Goal: Check status: Check status

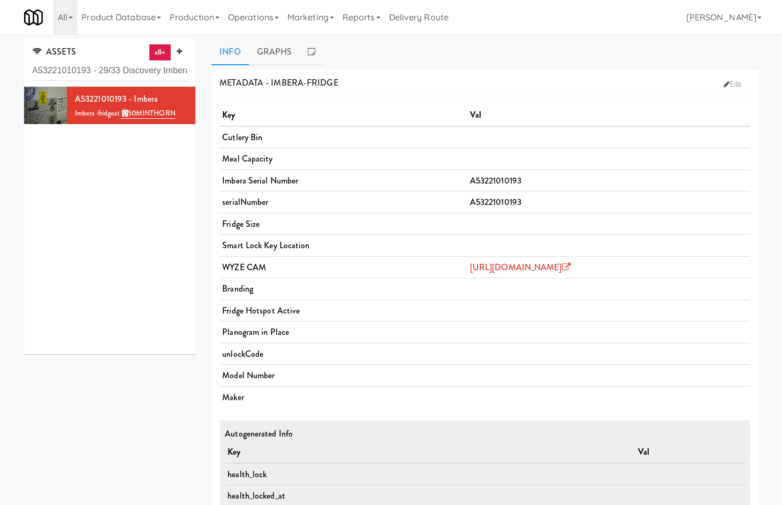
click at [140, 66] on input "A53221010193 - 29/33 Discovery Imbera" at bounding box center [109, 71] width 155 height 20
click at [139, 66] on input "A53221010193 - 29/33 Discovery Imbera" at bounding box center [109, 71] width 155 height 20
click at [268, 27] on link "Operations" at bounding box center [253, 17] width 59 height 34
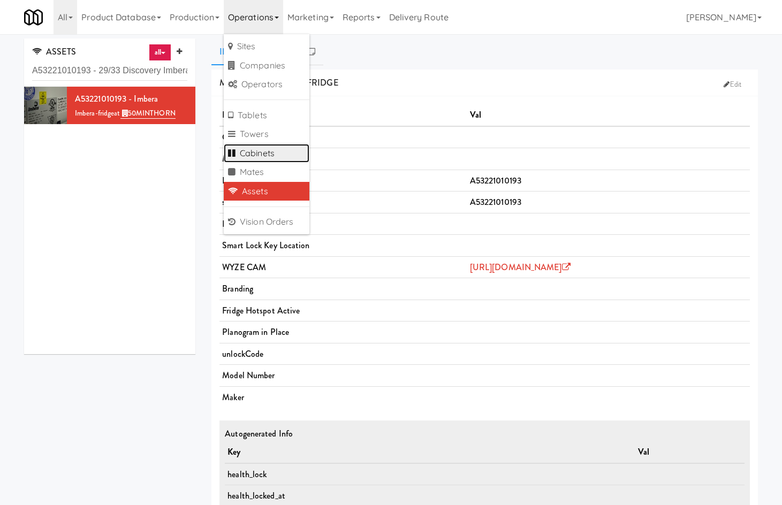
click at [294, 153] on link "Cabinets" at bounding box center [267, 153] width 86 height 19
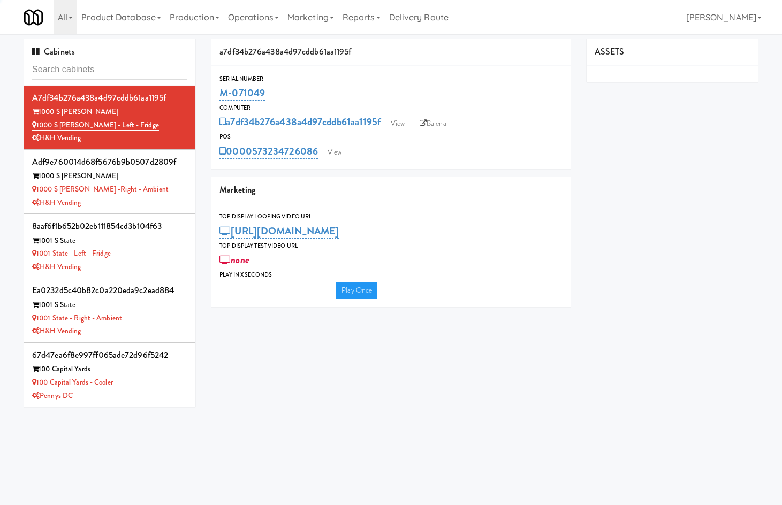
type input "3"
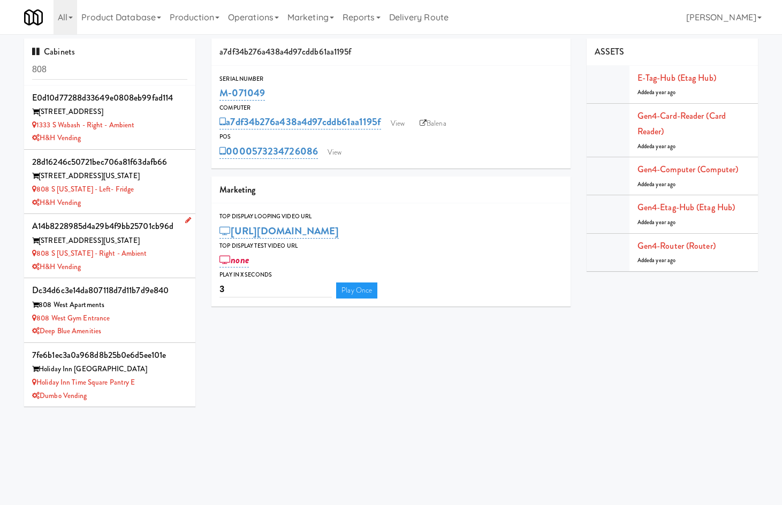
type input "808"
click at [162, 272] on div "H&H Vending" at bounding box center [109, 267] width 155 height 13
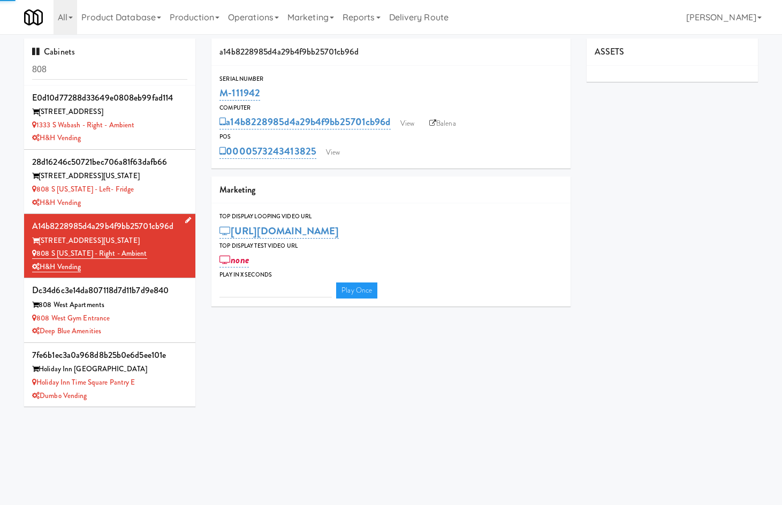
type input "3"
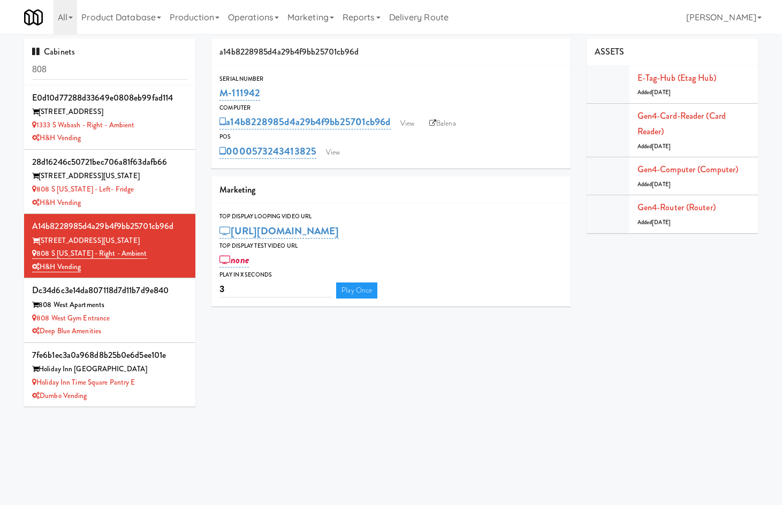
drag, startPoint x: 300, startPoint y: 93, endPoint x: 217, endPoint y: 90, distance: 83.0
click at [217, 90] on div "Serial Number M-111942" at bounding box center [390, 88] width 359 height 29
click at [155, 191] on div "808 S [US_STATE] - Left- Fridge" at bounding box center [109, 189] width 155 height 13
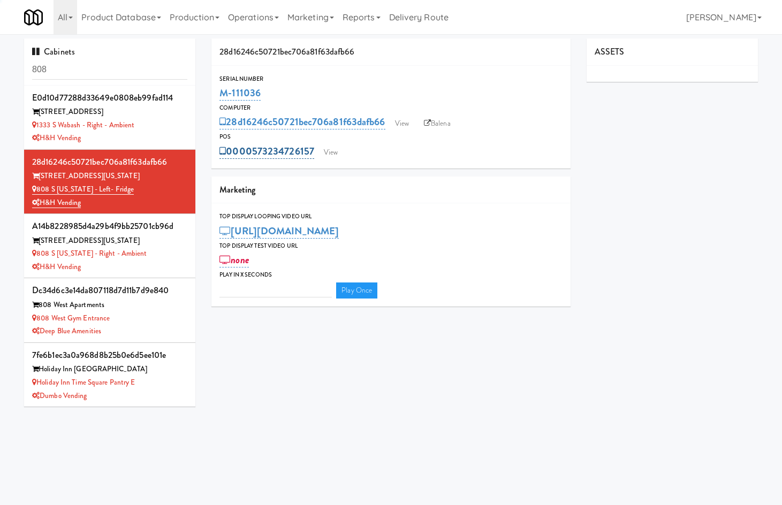
type input "3"
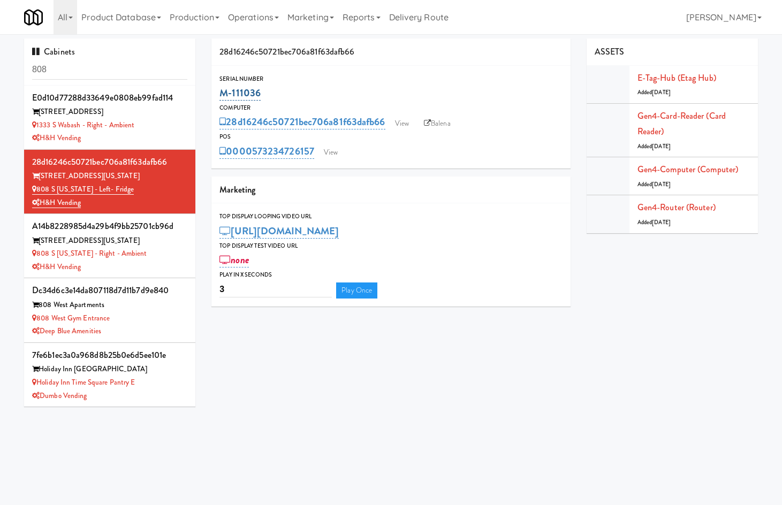
drag, startPoint x: 280, startPoint y: 92, endPoint x: 223, endPoint y: 100, distance: 57.8
click at [223, 100] on div "M-111036" at bounding box center [390, 93] width 343 height 18
copy link "M-111036"
click at [221, 23] on link "Production" at bounding box center [194, 17] width 58 height 34
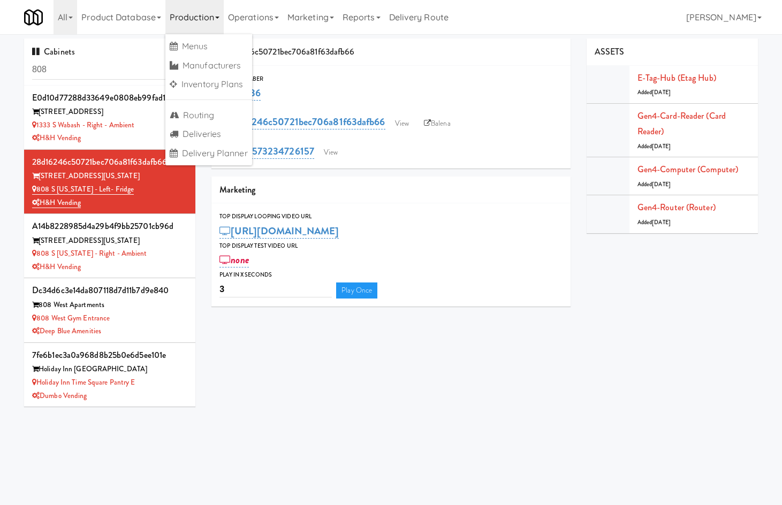
drag, startPoint x: 241, startPoint y: 12, endPoint x: 291, endPoint y: 102, distance: 103.0
click at [242, 12] on link "Operations" at bounding box center [253, 17] width 59 height 34
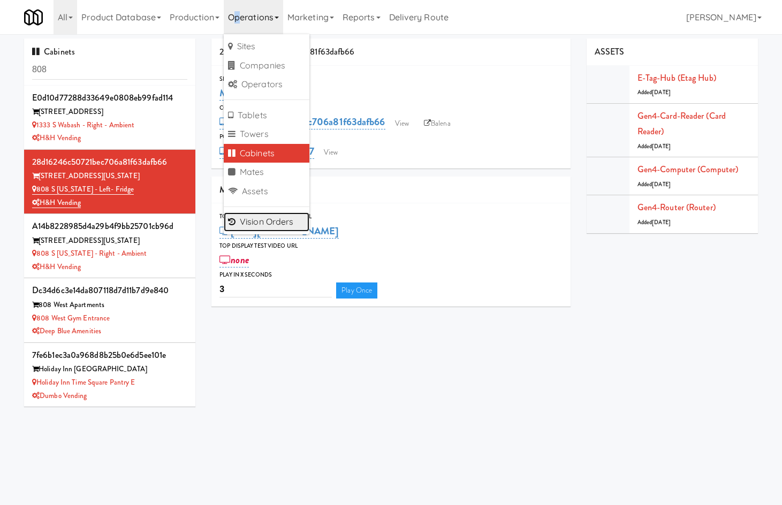
click at [277, 222] on link "Vision Orders" at bounding box center [267, 221] width 86 height 19
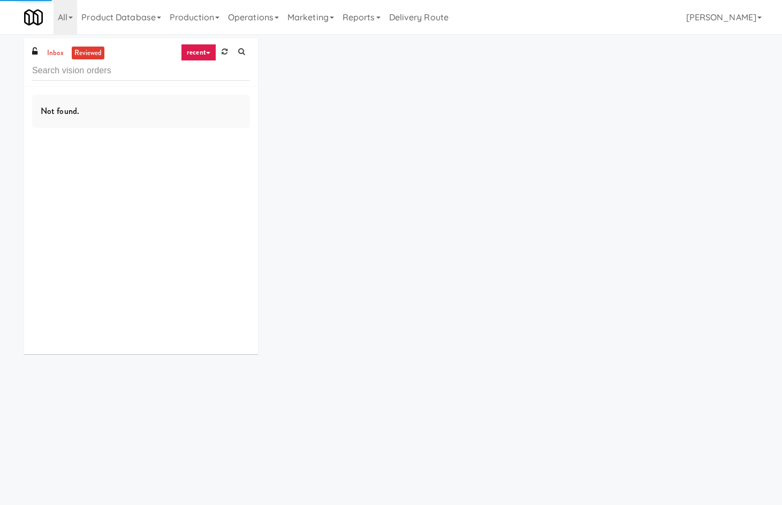
click at [196, 50] on link "recent" at bounding box center [198, 52] width 35 height 17
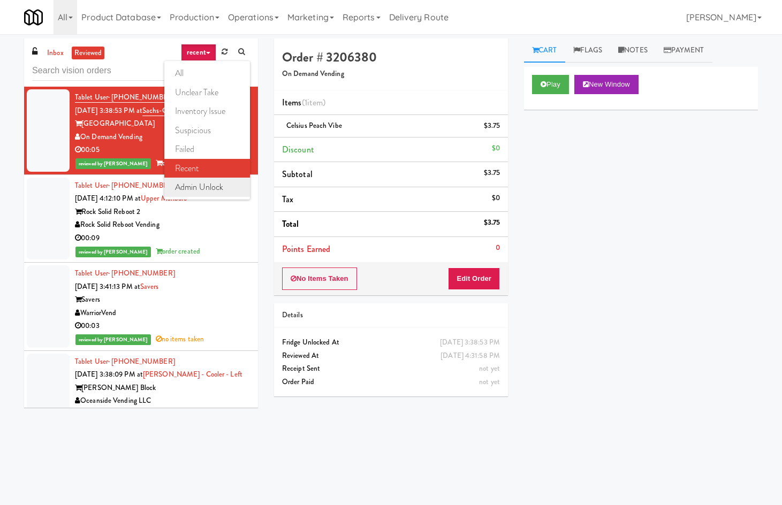
click at [232, 188] on link "admin unlock" at bounding box center [207, 187] width 86 height 19
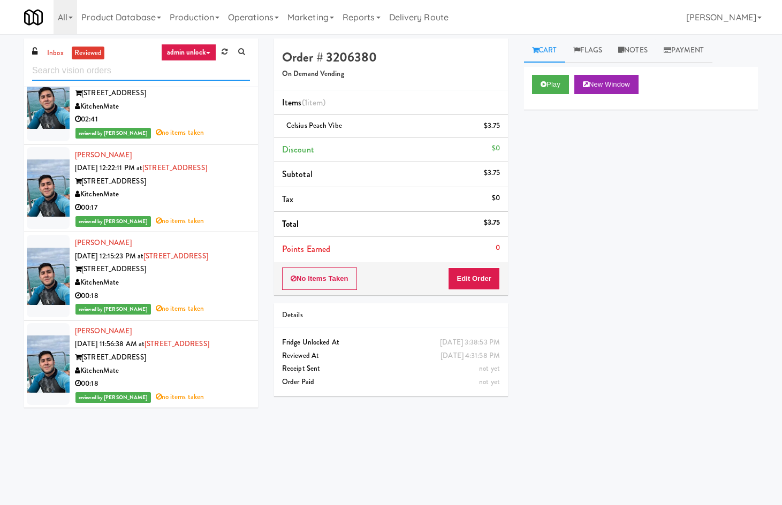
click at [210, 73] on input "text" at bounding box center [141, 71] width 218 height 20
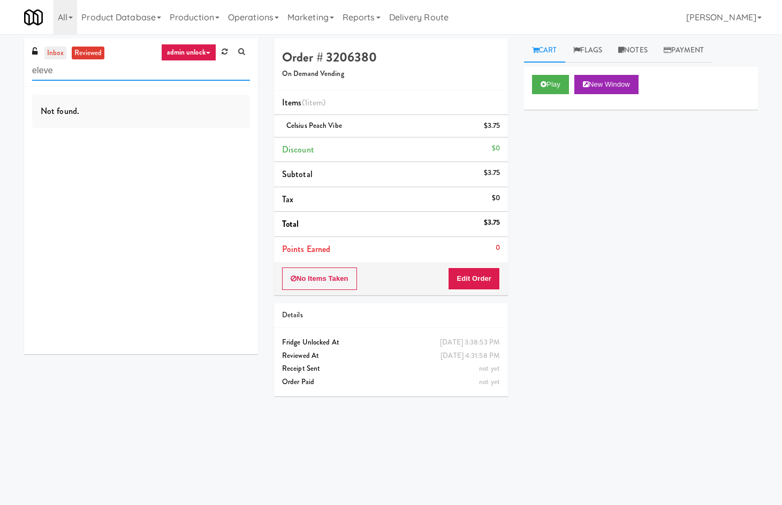
type input "eleve"
click at [52, 51] on link "inbox" at bounding box center [55, 53] width 22 height 13
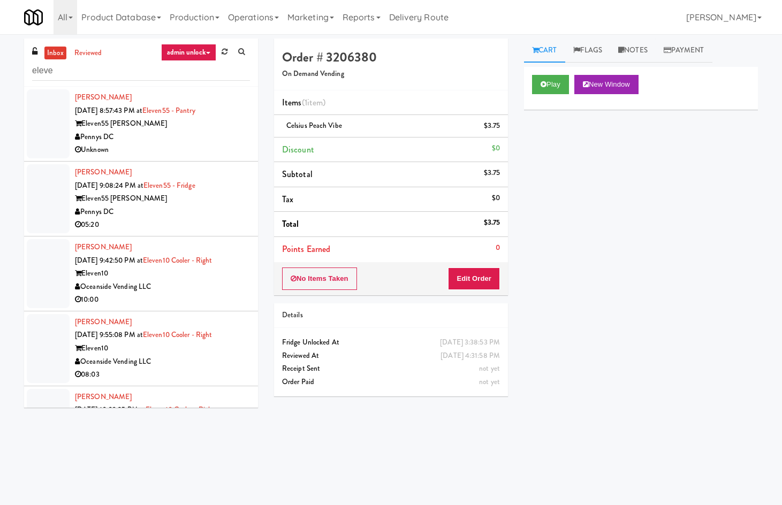
click at [176, 136] on div "Pennys DC" at bounding box center [162, 137] width 175 height 13
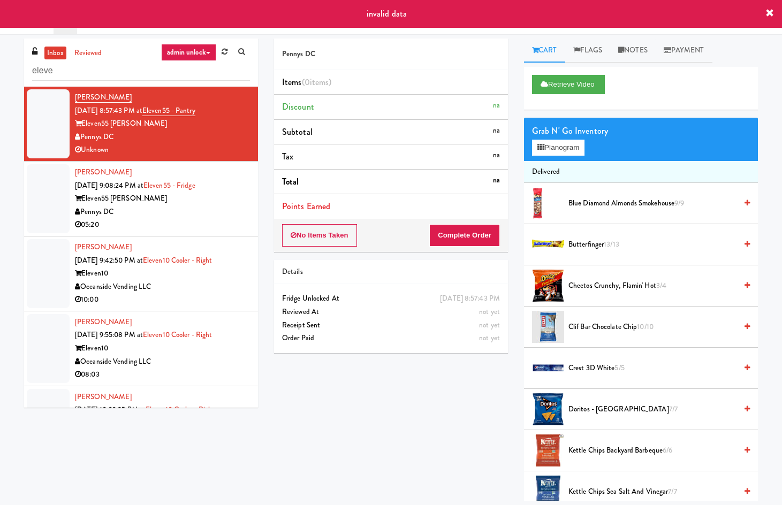
click at [180, 220] on div "05:20" at bounding box center [162, 224] width 175 height 13
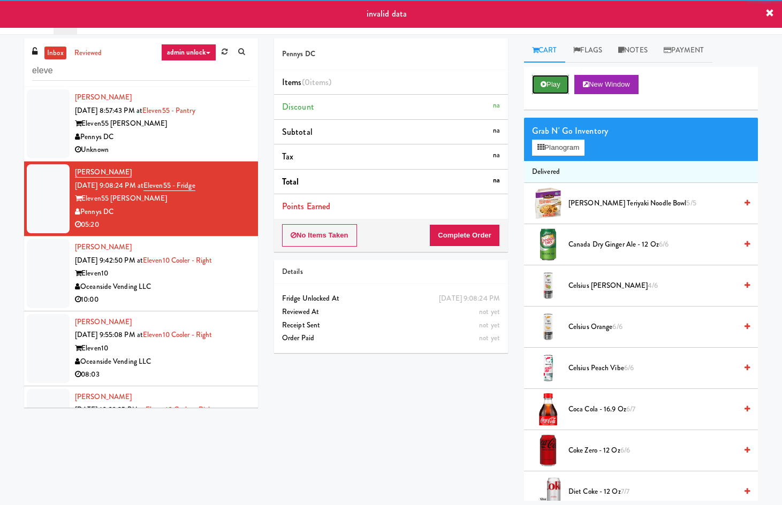
click at [557, 86] on button "Play" at bounding box center [550, 84] width 37 height 19
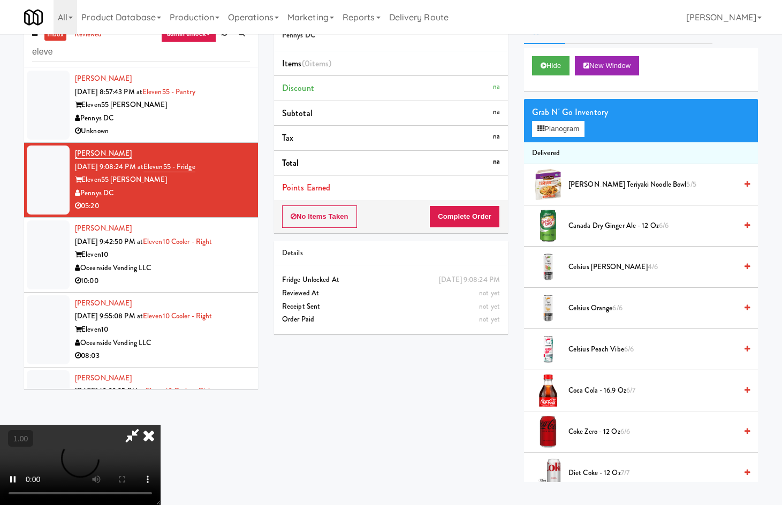
scroll to position [34, 0]
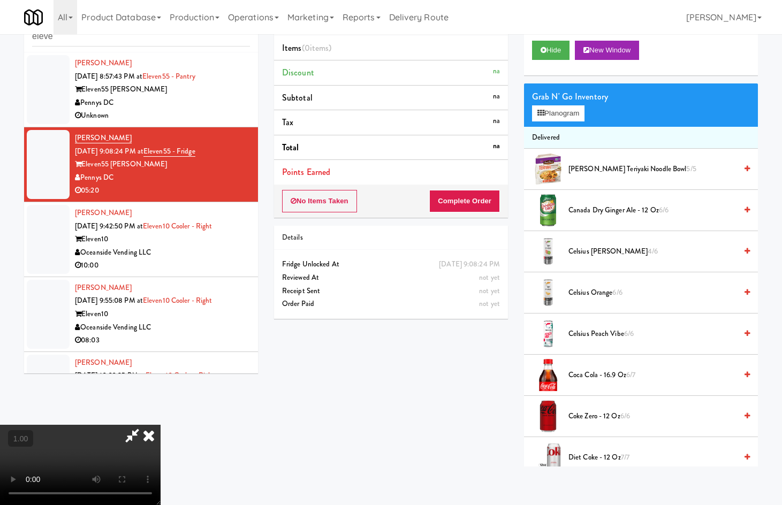
click at [161, 425] on icon at bounding box center [149, 435] width 24 height 21
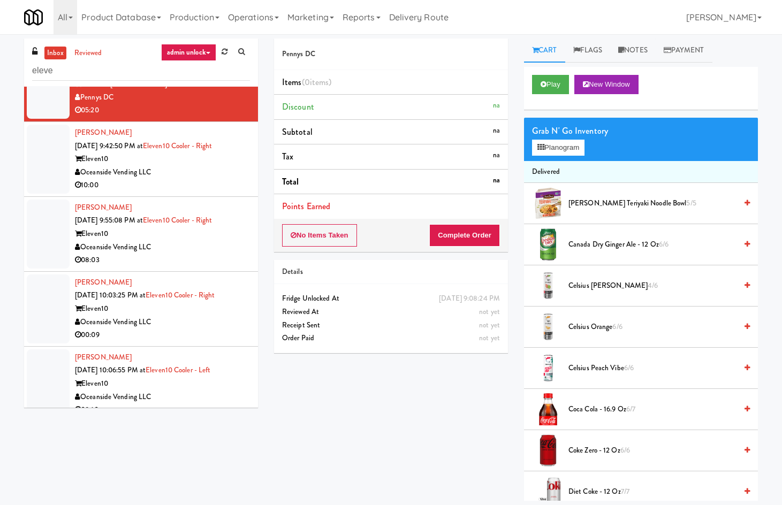
scroll to position [125, 0]
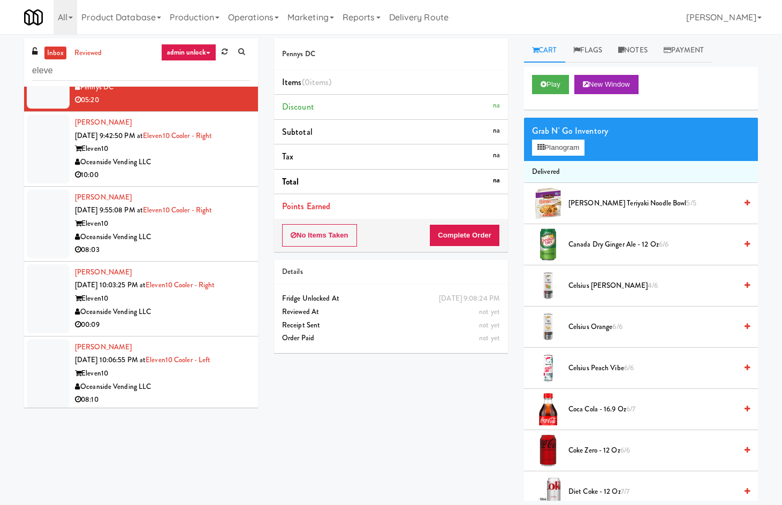
click at [197, 57] on link "admin unlock" at bounding box center [188, 52] width 55 height 17
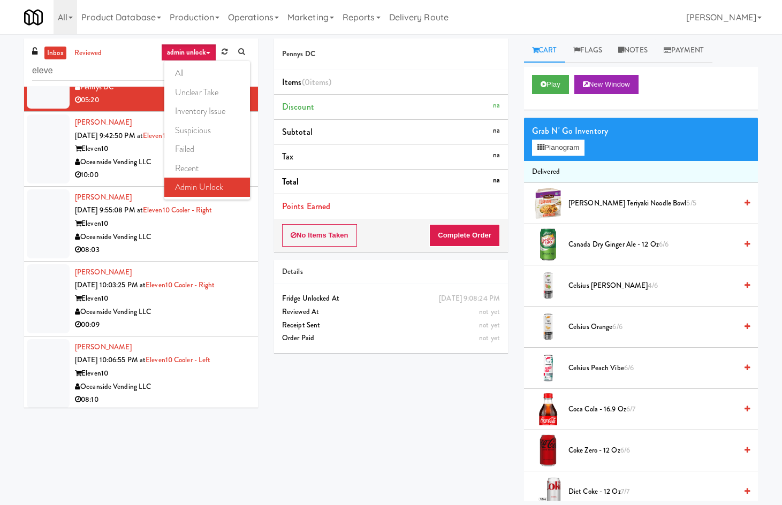
click at [119, 188] on li "[PERSON_NAME] [DATE] 9:55:08 PM at Eleven10 Cooler - Right Eleven10 Oceanside V…" at bounding box center [141, 224] width 234 height 75
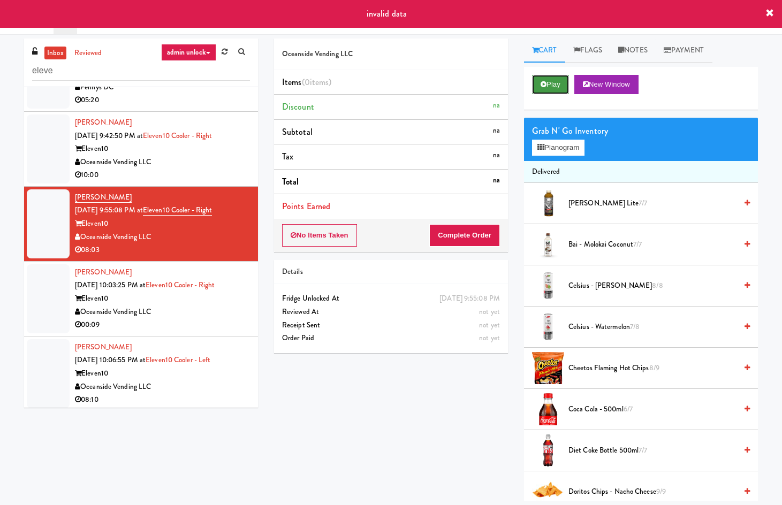
click at [553, 79] on button "Play" at bounding box center [550, 84] width 37 height 19
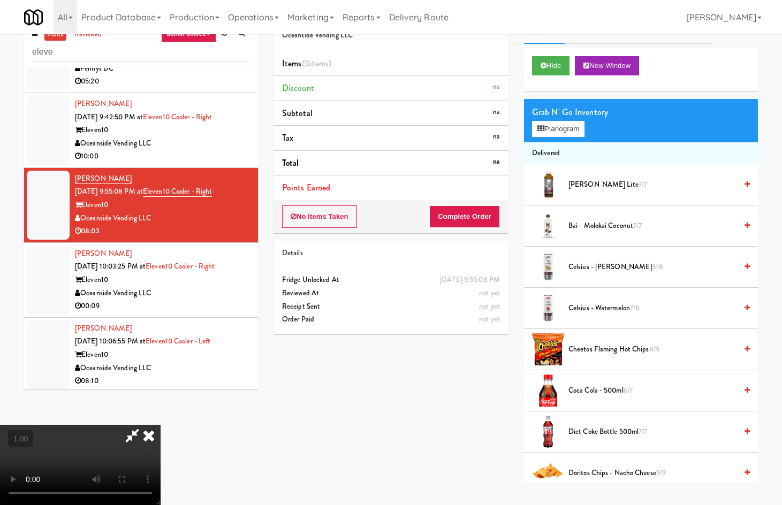
scroll to position [34, 0]
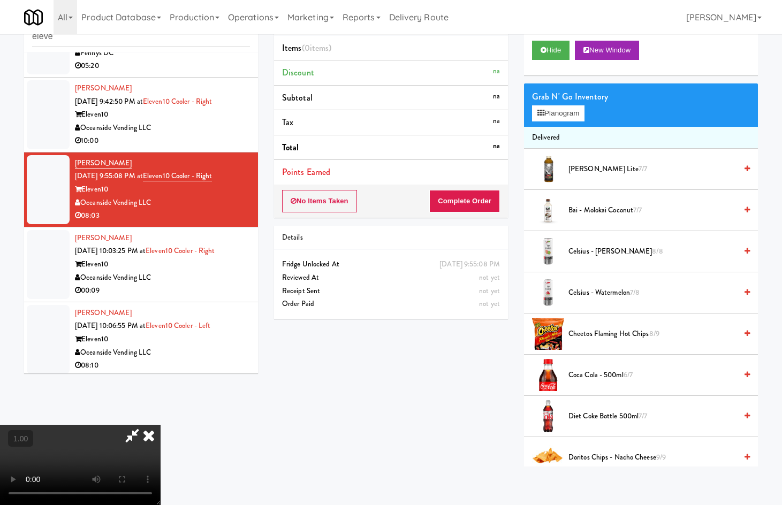
click at [161, 425] on icon at bounding box center [149, 435] width 24 height 21
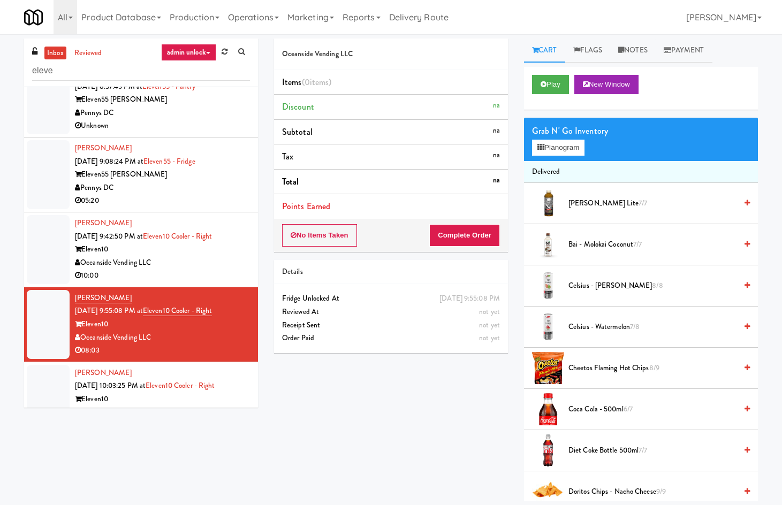
scroll to position [0, 0]
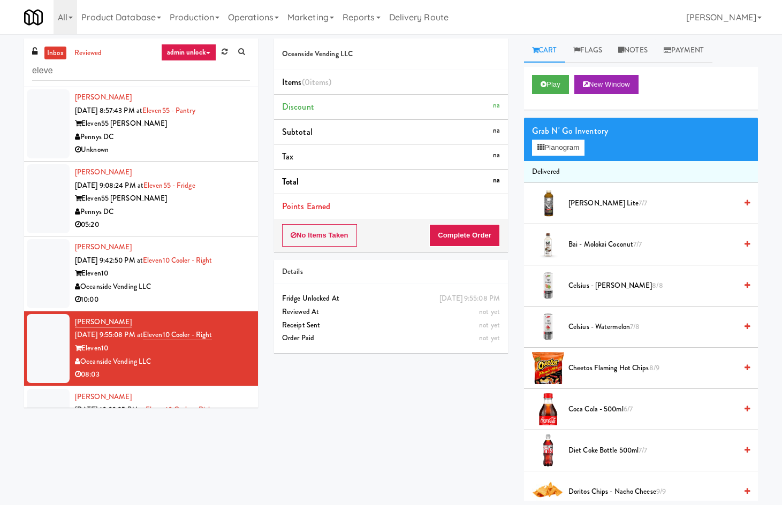
click at [183, 48] on link "admin unlock" at bounding box center [188, 52] width 55 height 17
click at [204, 166] on link "recent" at bounding box center [207, 168] width 86 height 19
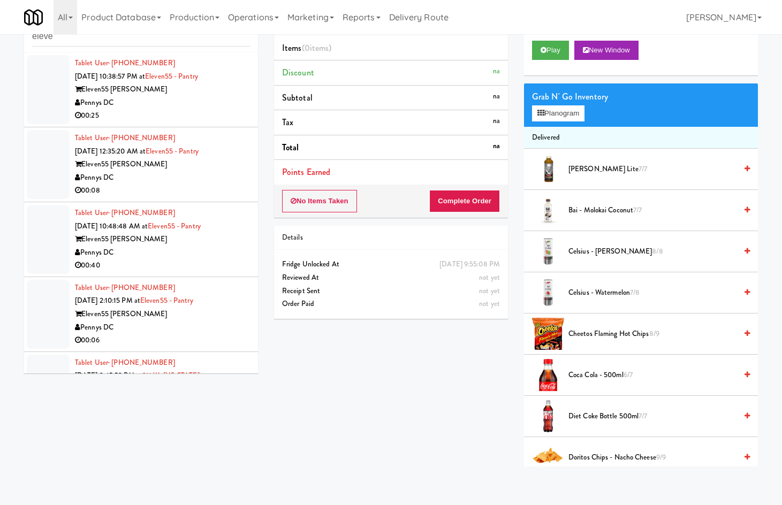
click at [189, 110] on div "Tablet User · (857) 275-6900 [DATE] 10:38:57 PM at Eleven55 - Pantry Eleven55 […" at bounding box center [162, 90] width 175 height 66
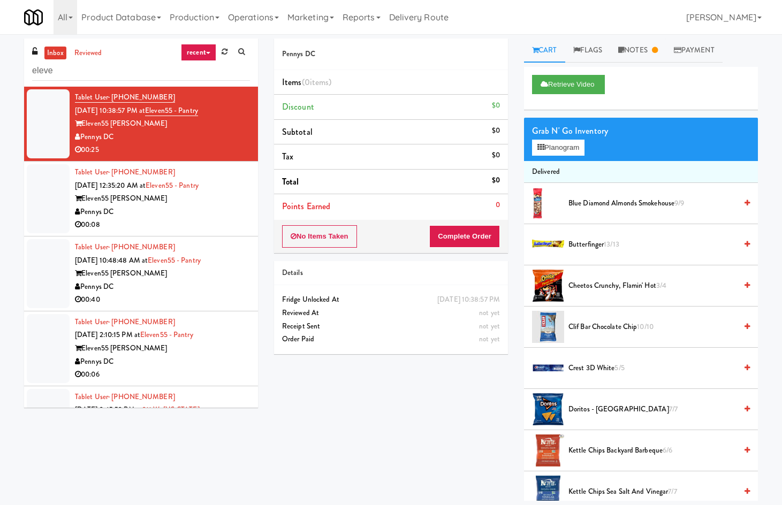
click at [176, 210] on div "Pennys DC" at bounding box center [162, 212] width 175 height 13
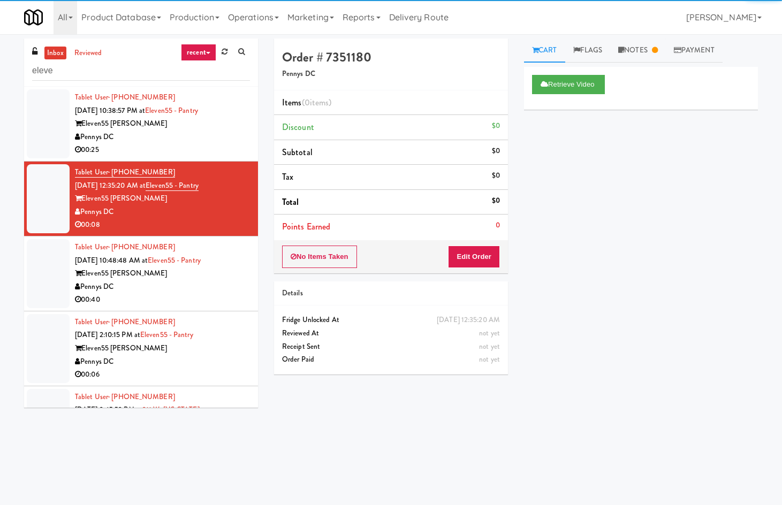
click at [200, 56] on link "recent" at bounding box center [198, 52] width 35 height 17
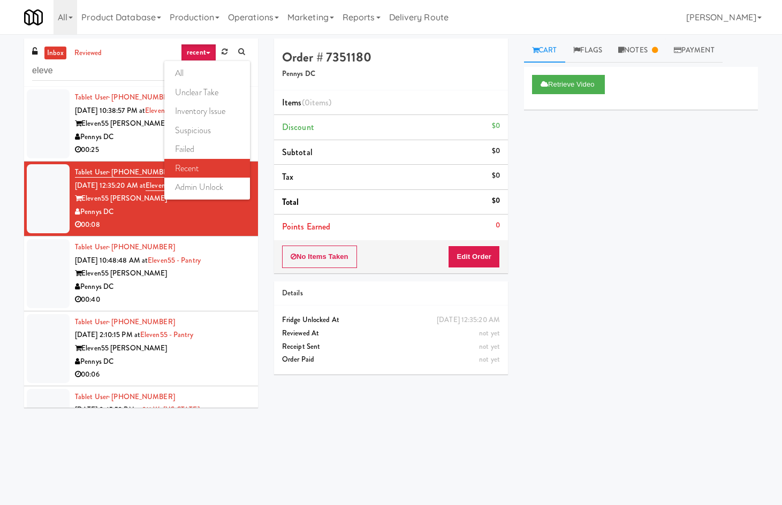
click at [236, 222] on div "00:08" at bounding box center [162, 224] width 175 height 13
click at [217, 287] on div "Pennys DC" at bounding box center [162, 286] width 175 height 13
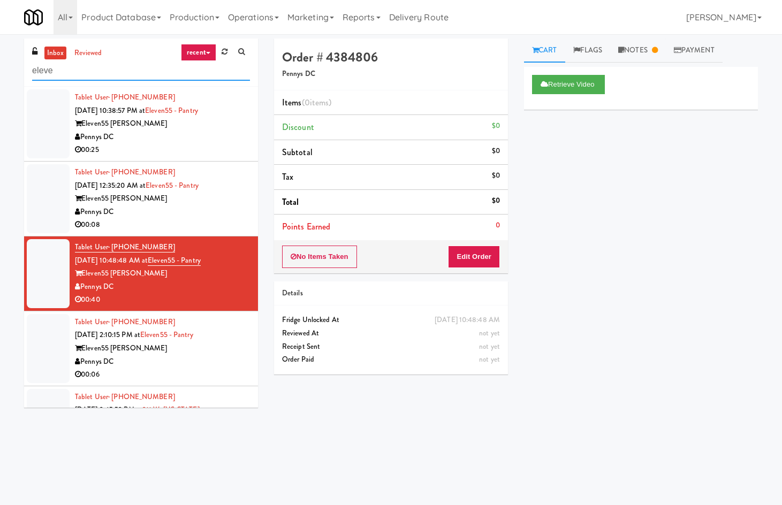
click at [210, 61] on input "eleve" at bounding box center [141, 71] width 218 height 20
click at [203, 52] on link "recent" at bounding box center [198, 52] width 35 height 17
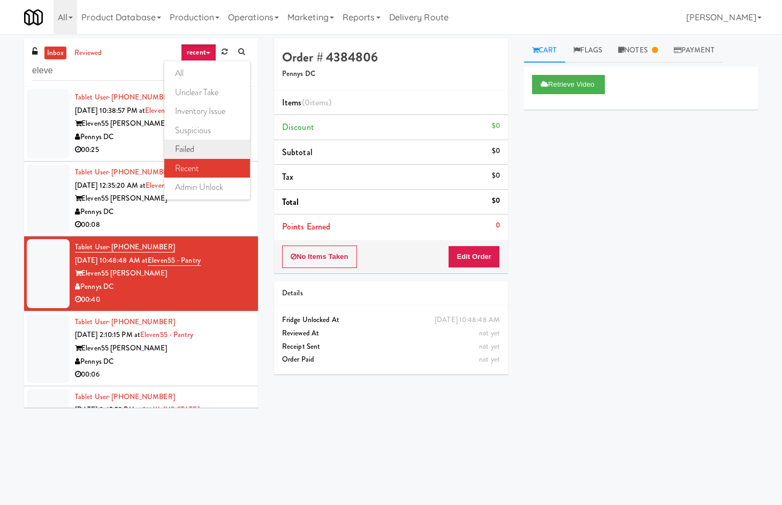
click at [225, 142] on link "failed" at bounding box center [207, 149] width 86 height 19
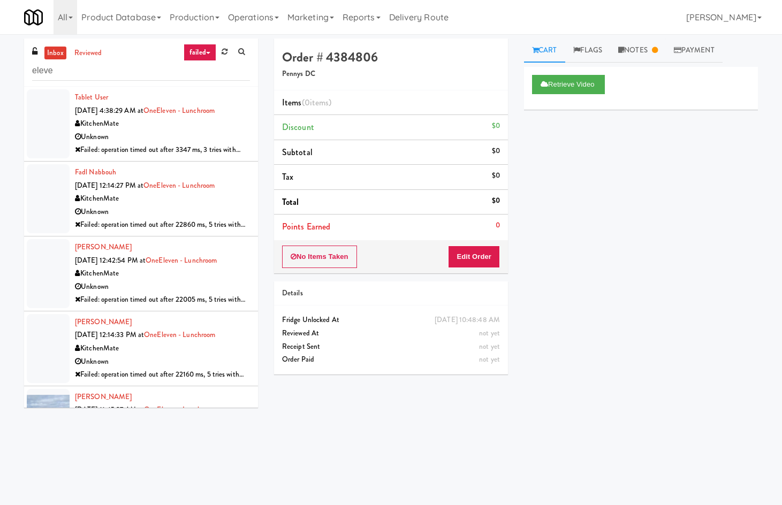
click at [218, 128] on div "KitchenMate" at bounding box center [162, 123] width 175 height 13
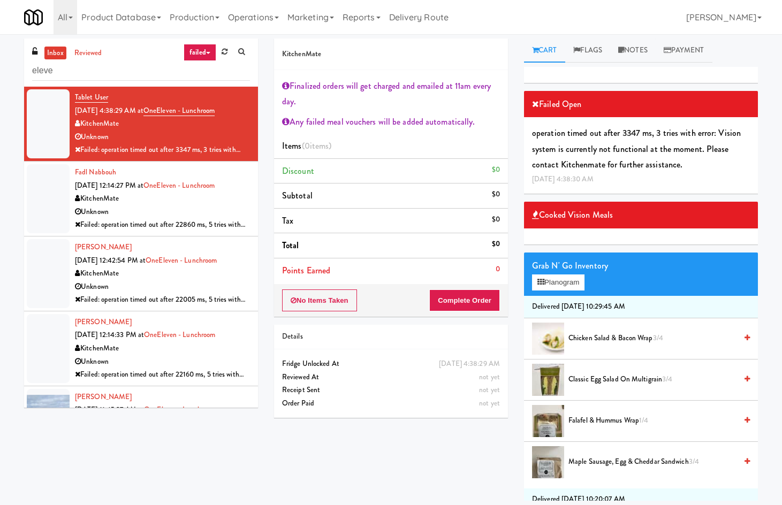
click at [199, 214] on div "Unknown" at bounding box center [162, 212] width 175 height 13
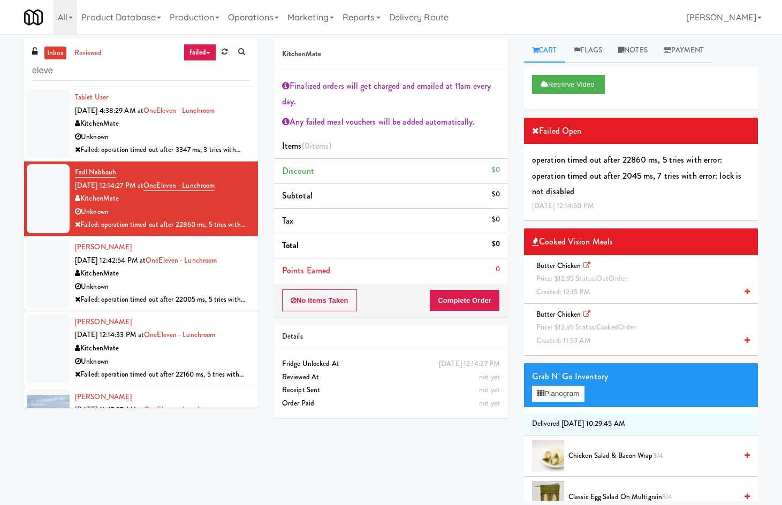
click at [173, 292] on div "Unknown" at bounding box center [162, 286] width 175 height 13
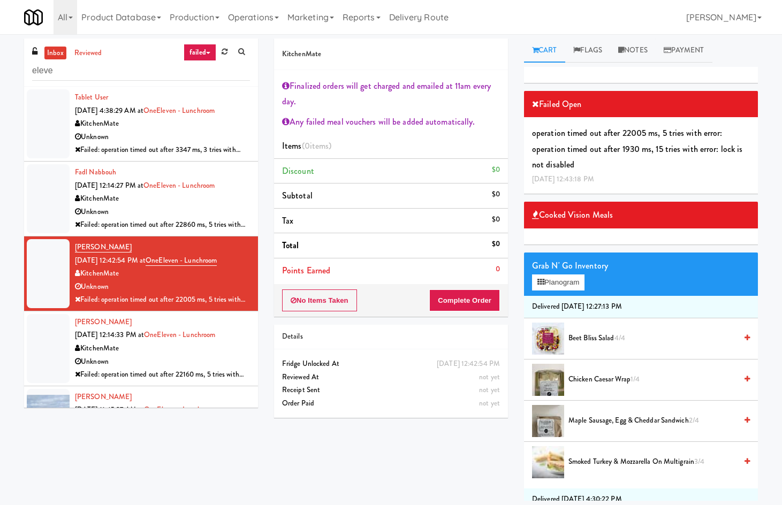
drag, startPoint x: 206, startPoint y: 51, endPoint x: 204, endPoint y: 62, distance: 10.9
click at [206, 52] on link "failed" at bounding box center [200, 52] width 33 height 17
click at [214, 165] on link "recent" at bounding box center [207, 168] width 86 height 19
